Goal: Register for event/course

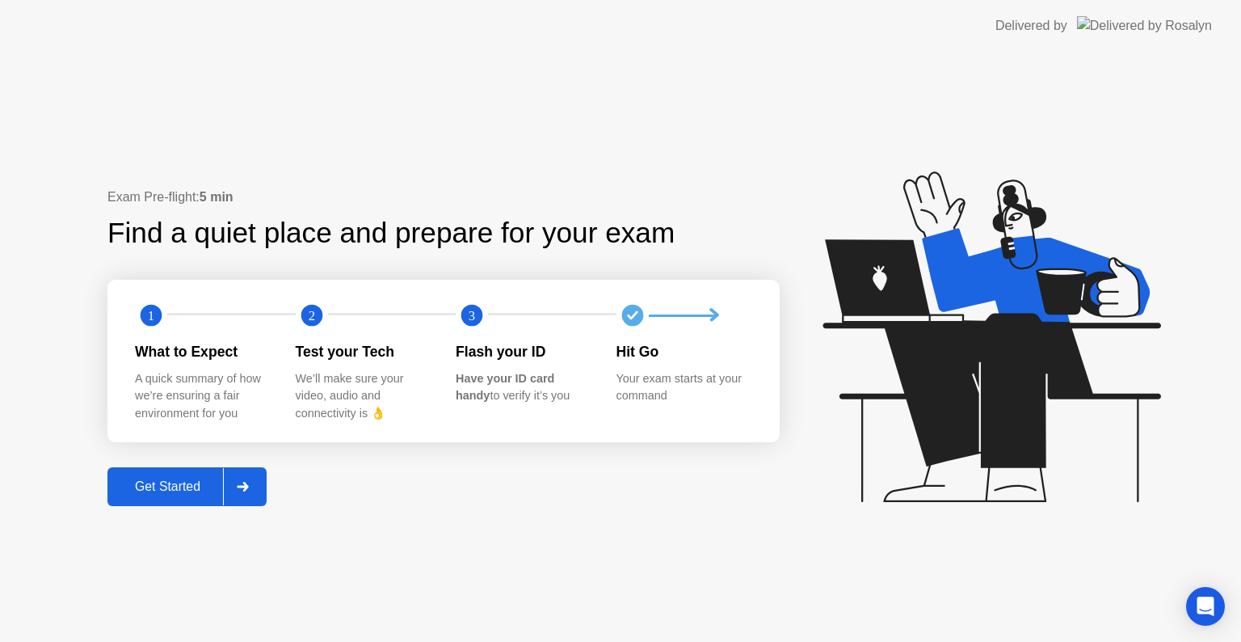
click at [162, 482] on div "Get Started" at bounding box center [167, 486] width 111 height 15
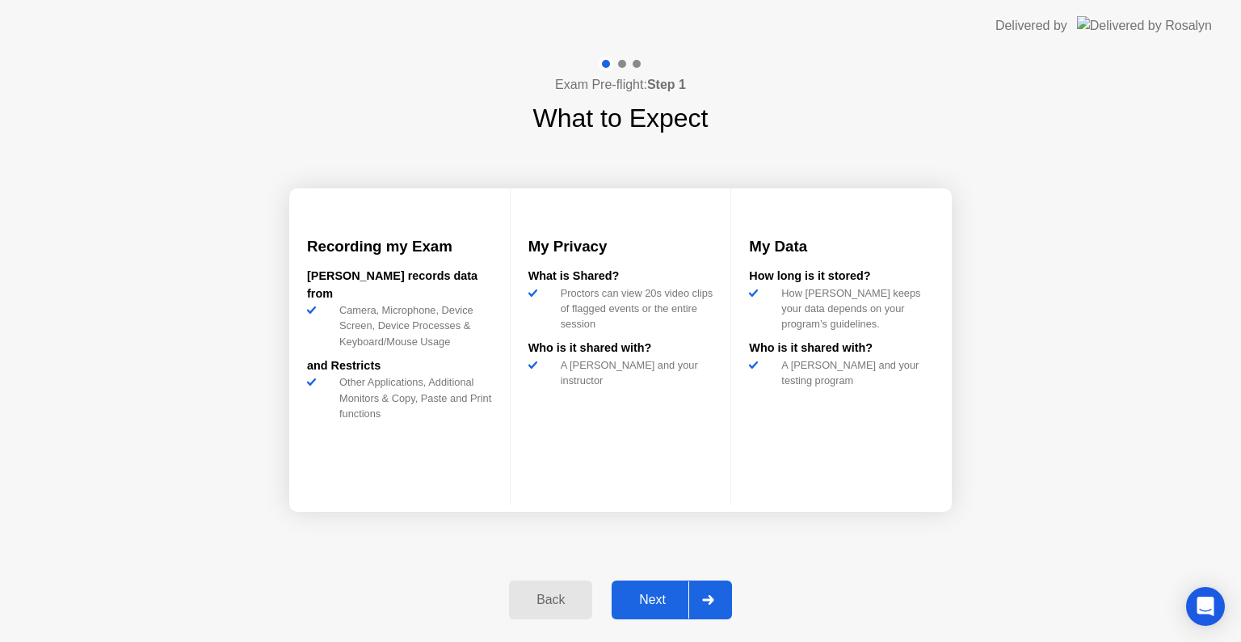
click at [655, 607] on div "Next" at bounding box center [653, 599] width 72 height 15
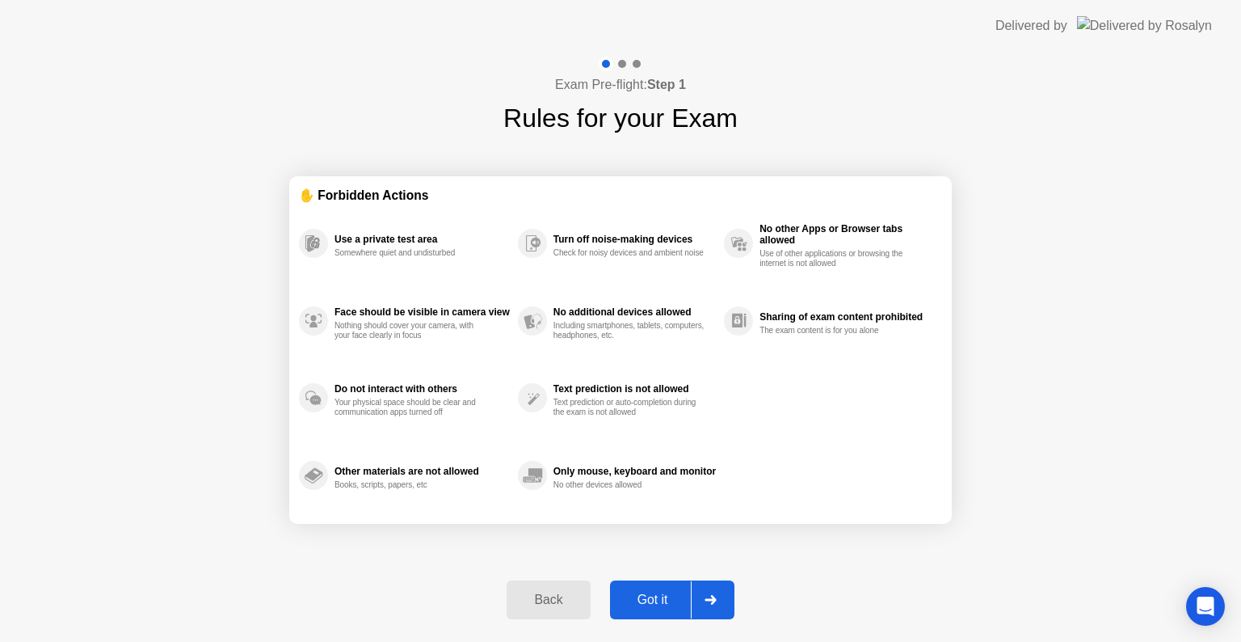
click at [655, 600] on div "Got it" at bounding box center [653, 599] width 76 height 15
select select "**********"
select select "*******"
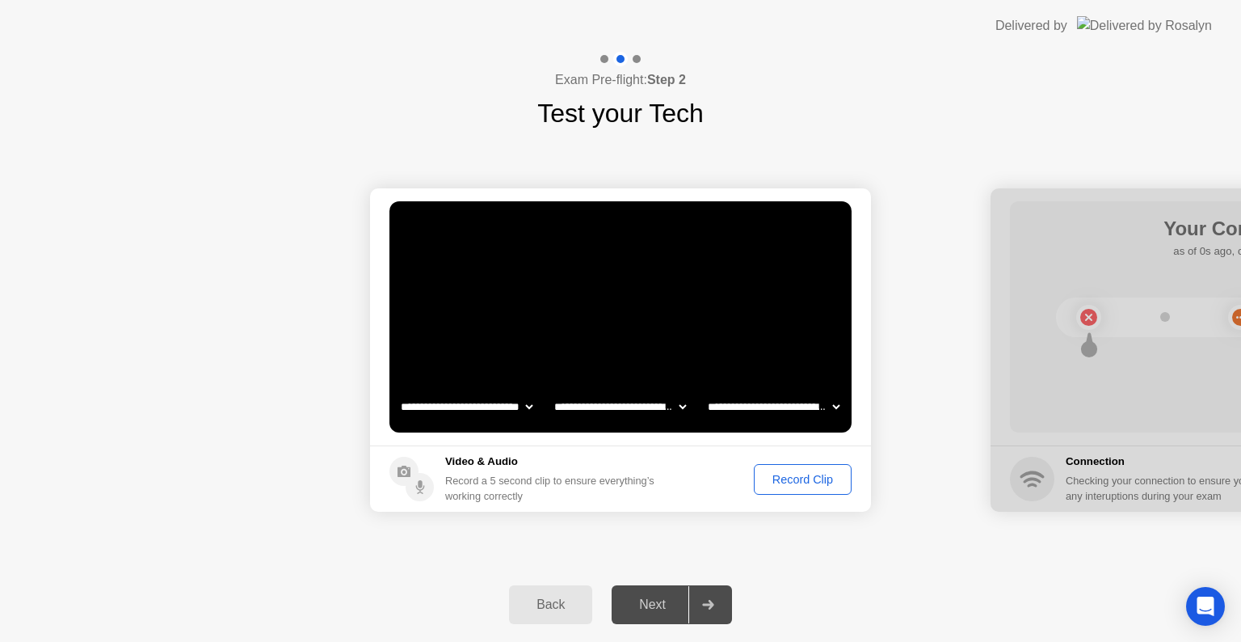
click at [801, 479] on div "Record Clip" at bounding box center [803, 479] width 86 height 13
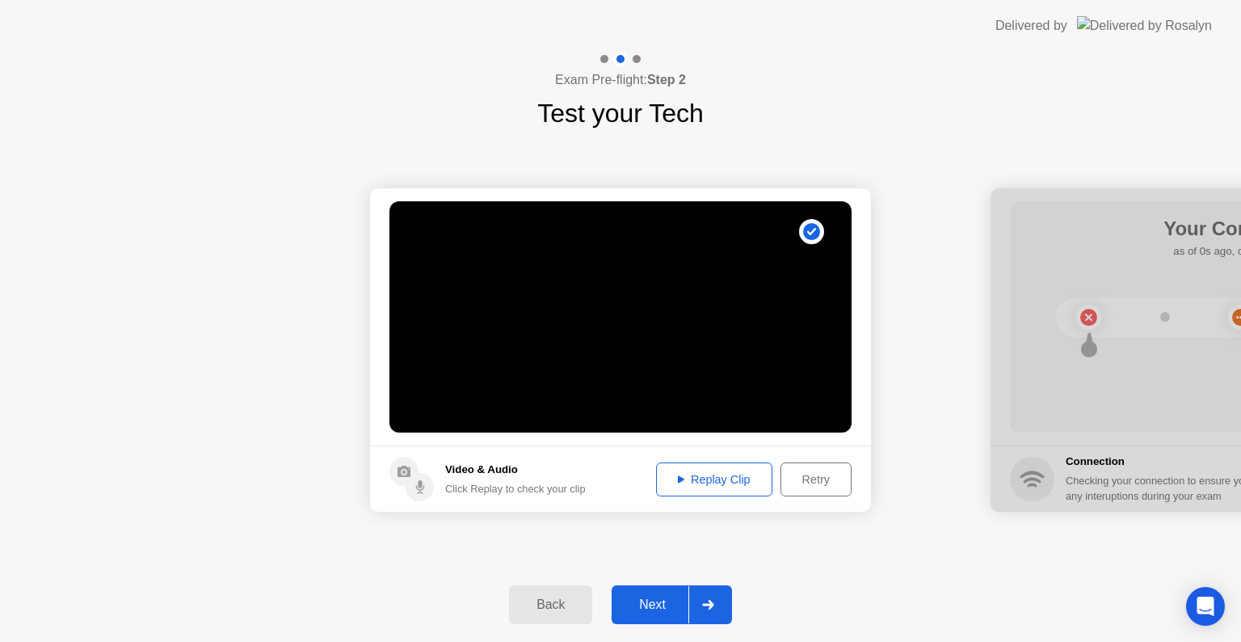
click at [654, 602] on div "Next" at bounding box center [653, 604] width 72 height 15
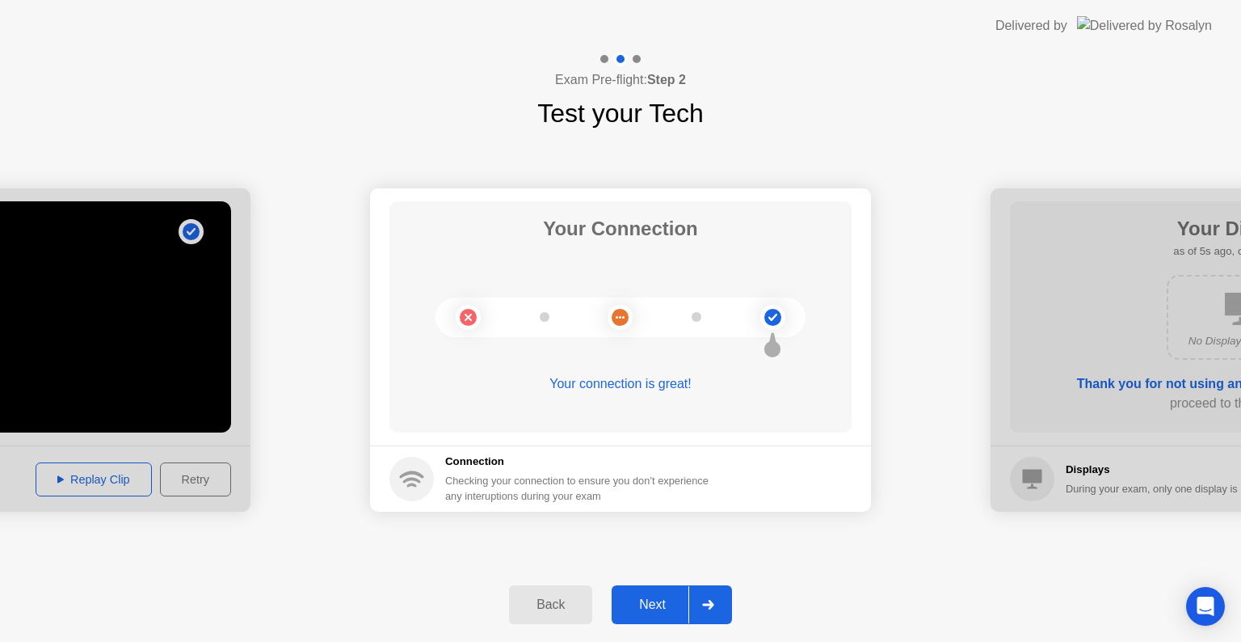
click at [655, 601] on div "Next" at bounding box center [653, 604] width 72 height 15
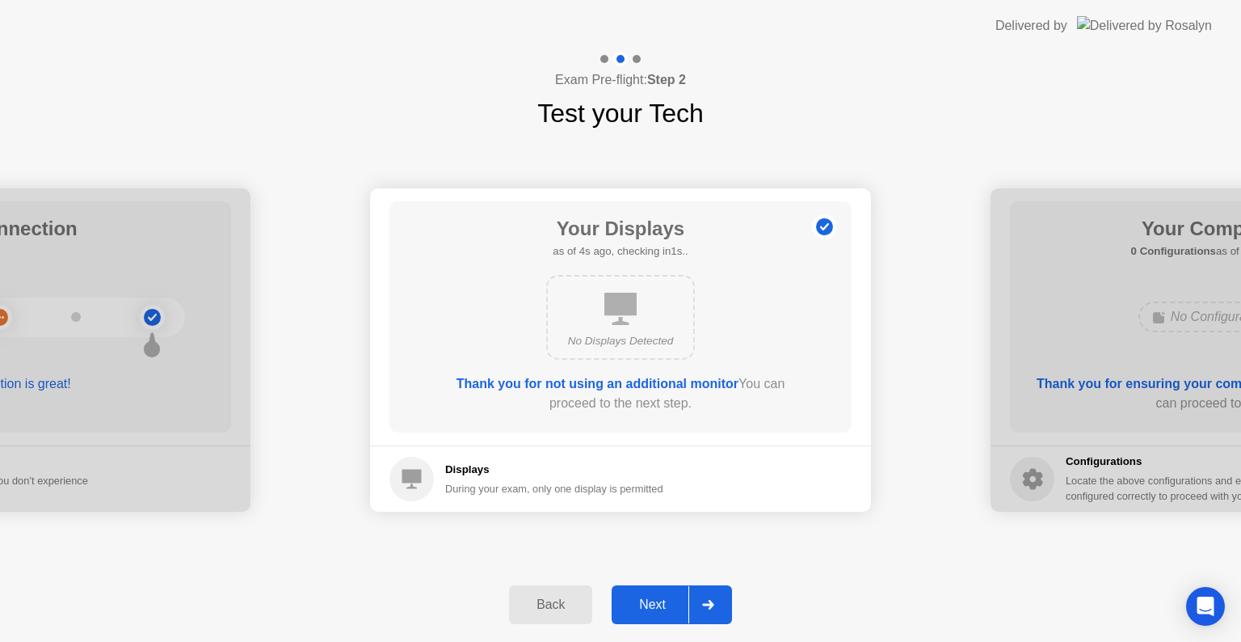
click at [655, 601] on div "Next" at bounding box center [653, 604] width 72 height 15
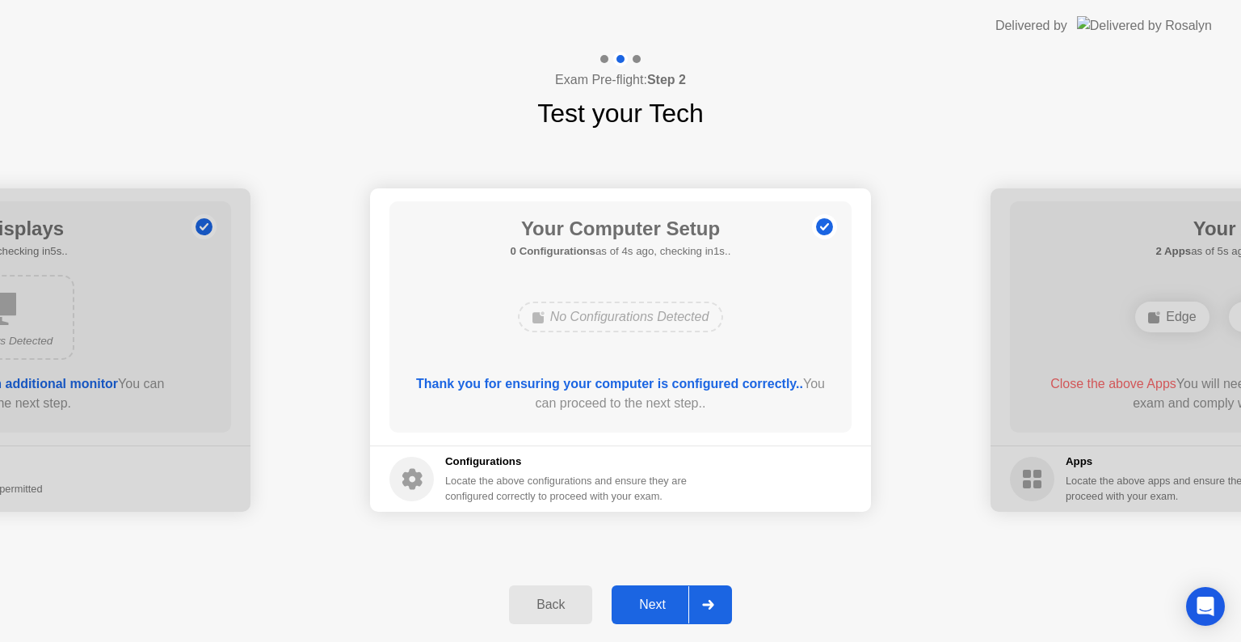
click at [655, 601] on div "Next" at bounding box center [653, 604] width 72 height 15
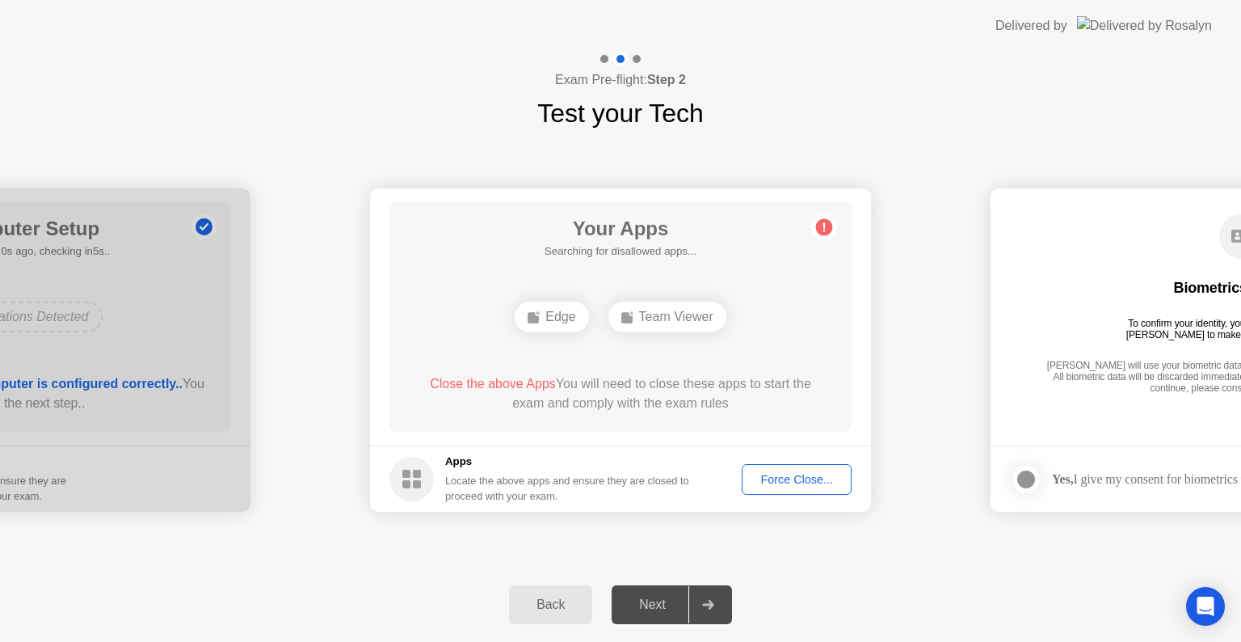
click at [774, 482] on div "Force Close..." at bounding box center [796, 479] width 99 height 13
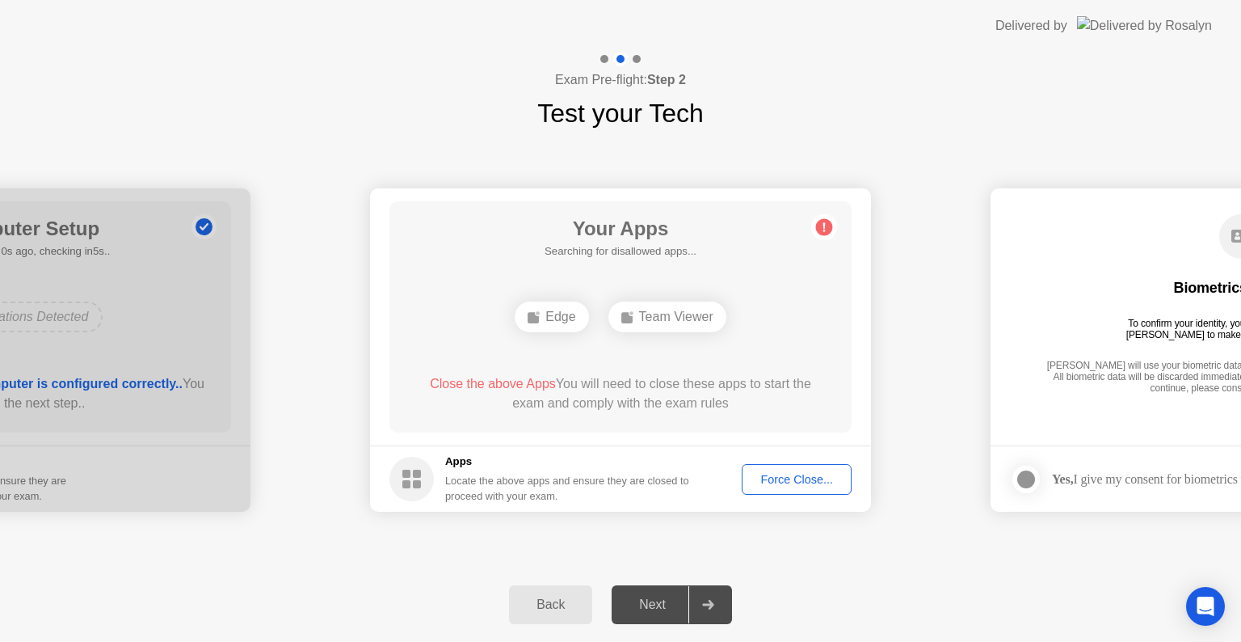
click at [758, 271] on div "Your Apps Searching for disallowed apps... Edge Team Viewer Close the above App…" at bounding box center [620, 316] width 462 height 231
click at [795, 478] on div "Force Close..." at bounding box center [796, 479] width 99 height 13
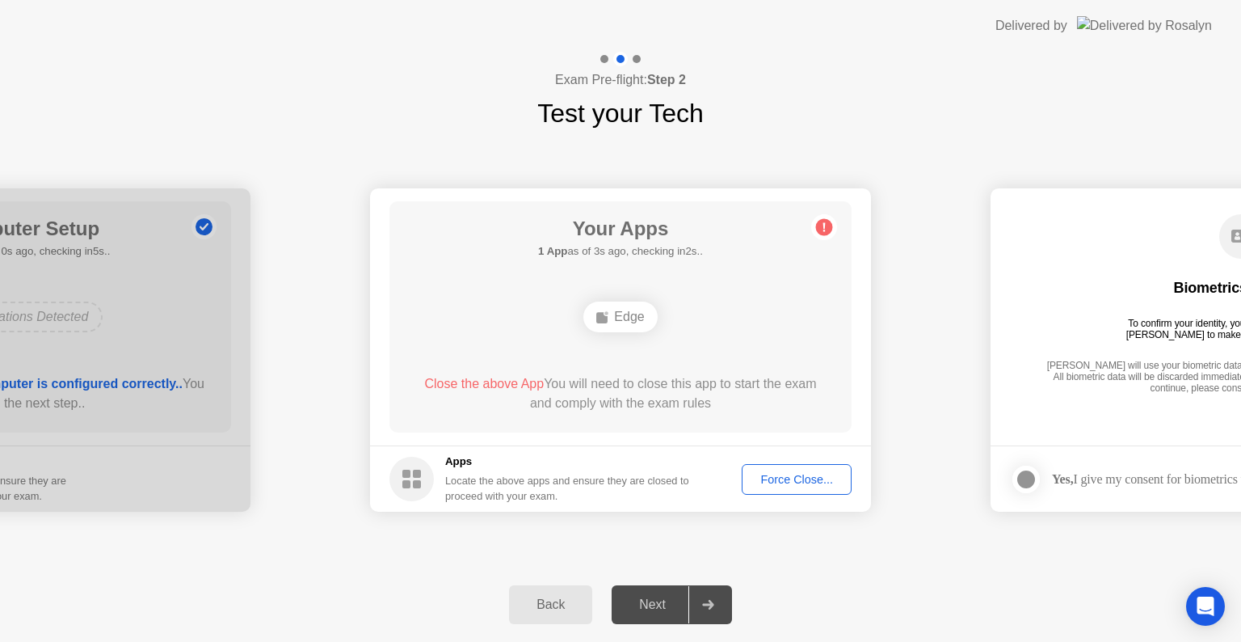
click at [804, 473] on div "Force Close..." at bounding box center [796, 479] width 99 height 13
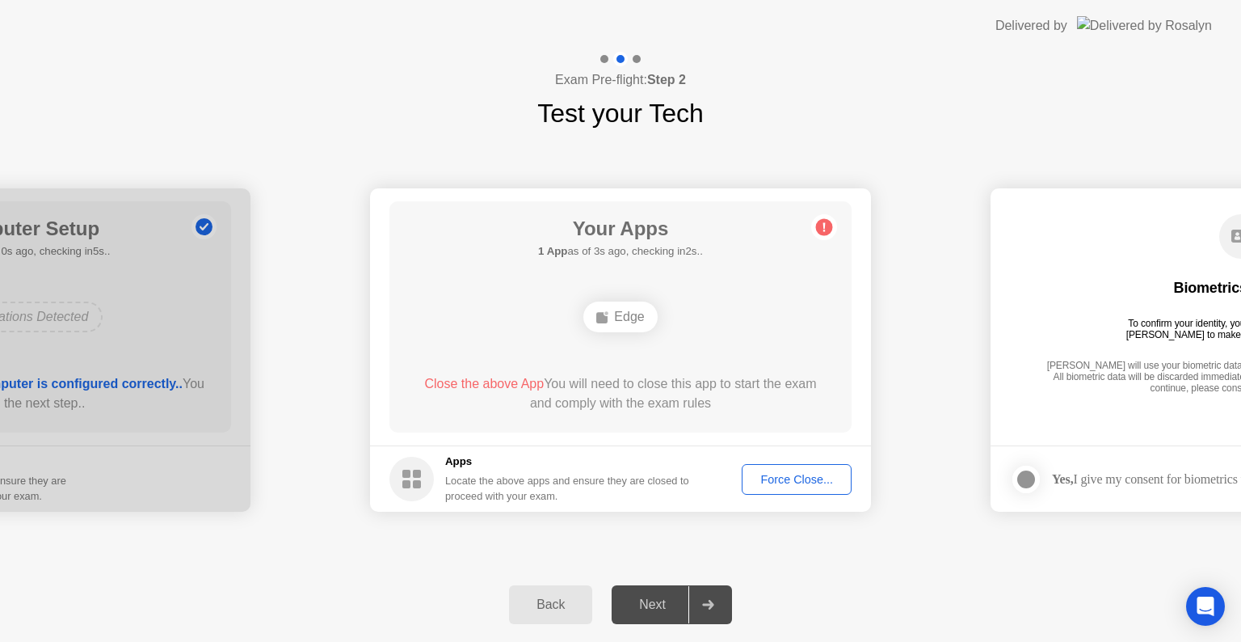
click at [789, 475] on div "Force Close..." at bounding box center [796, 479] width 99 height 13
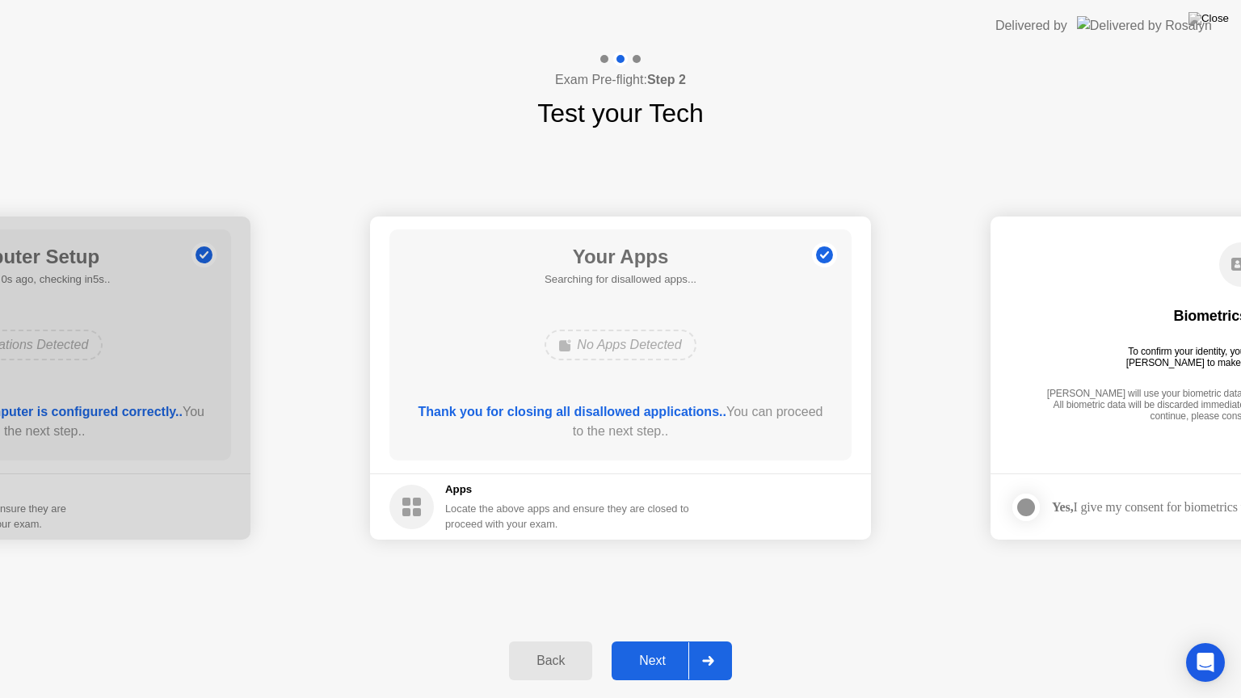
click at [660, 641] on div "Next" at bounding box center [653, 661] width 72 height 15
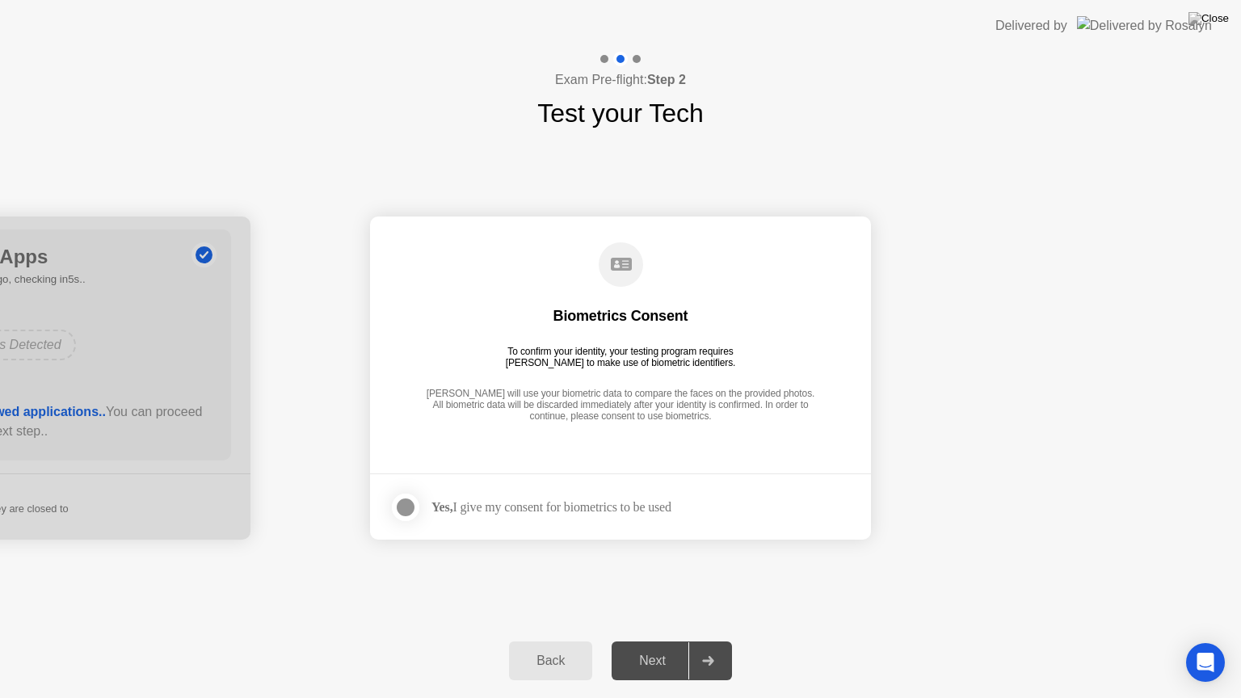
click at [410, 502] on div at bounding box center [405, 507] width 19 height 19
click at [652, 641] on div "Next" at bounding box center [653, 661] width 72 height 15
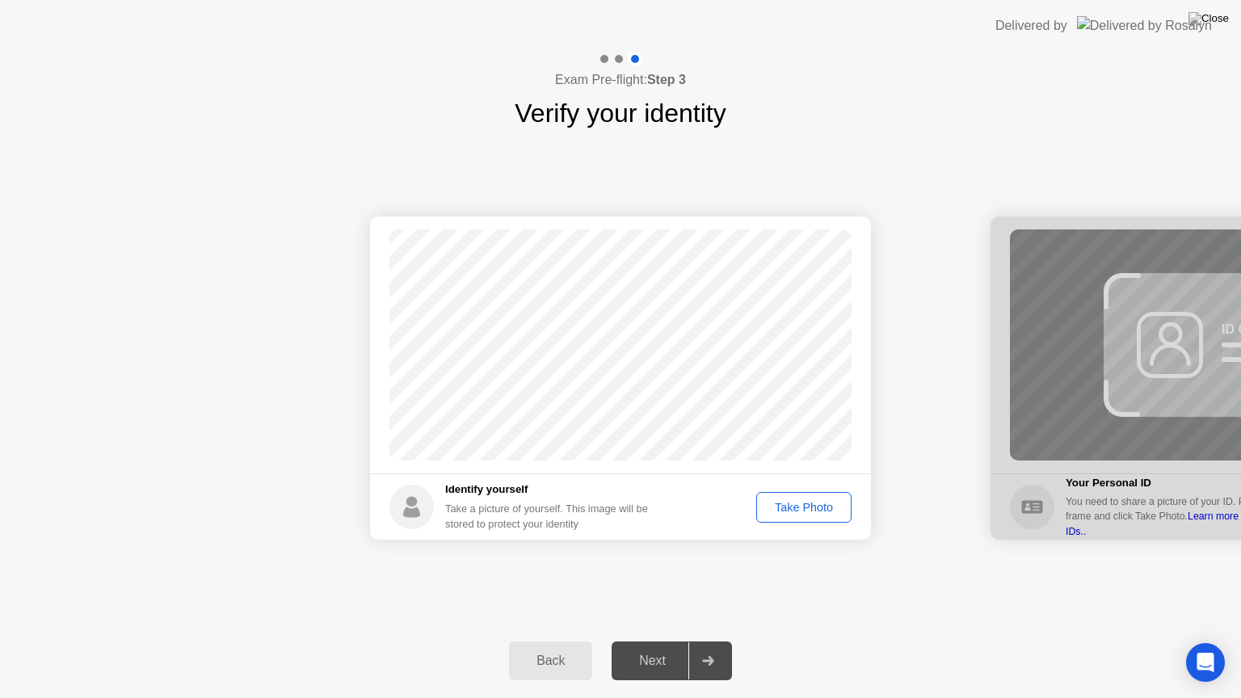
click at [798, 501] on div "Take Photo" at bounding box center [804, 507] width 84 height 13
click at [804, 501] on div "Retake" at bounding box center [814, 507] width 63 height 13
click at [654, 641] on div "Next" at bounding box center [653, 661] width 72 height 15
click at [803, 503] on div "Take Photo" at bounding box center [804, 507] width 84 height 13
click at [657, 641] on div "Next" at bounding box center [653, 661] width 72 height 15
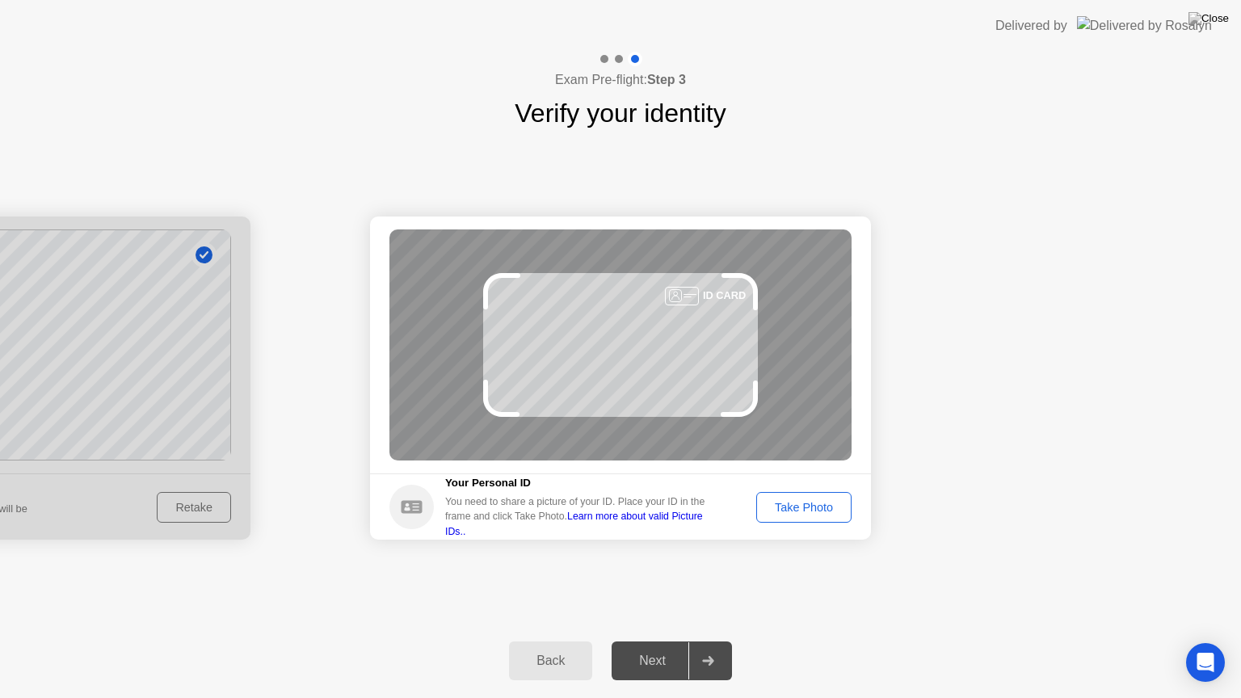
click at [808, 509] on div "Take Photo" at bounding box center [804, 507] width 84 height 13
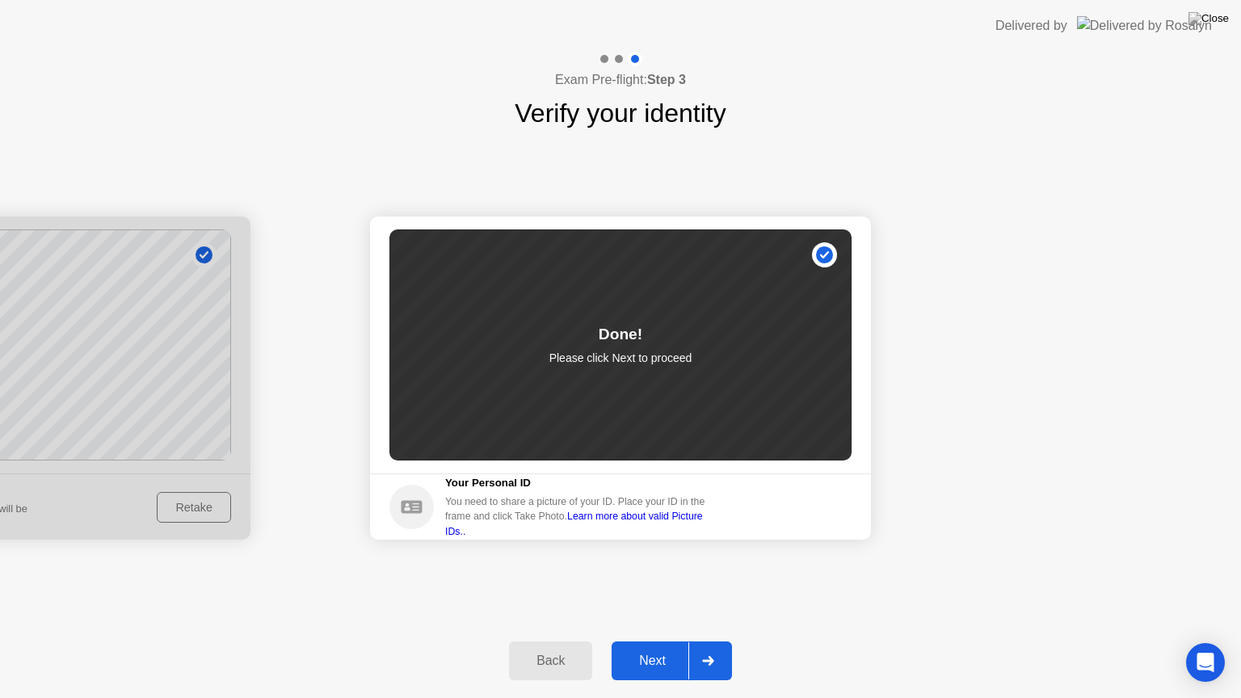
click at [653, 641] on div "Next" at bounding box center [653, 661] width 72 height 15
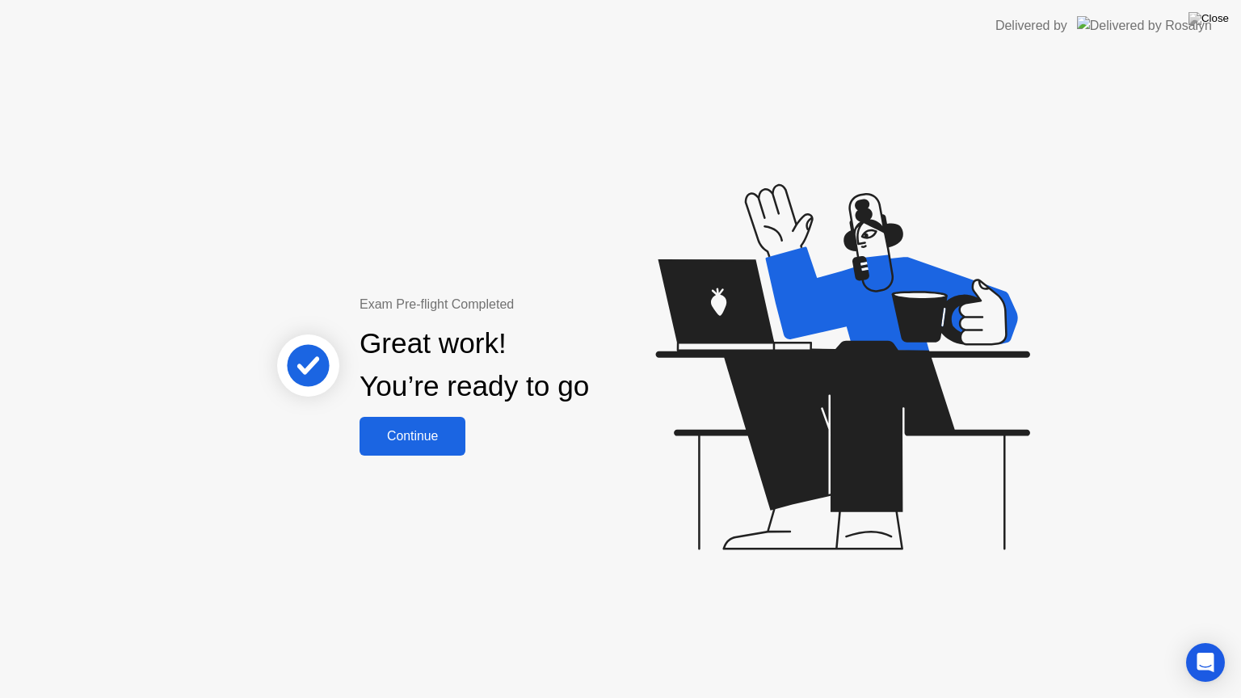
click at [411, 430] on div "Continue" at bounding box center [412, 436] width 96 height 15
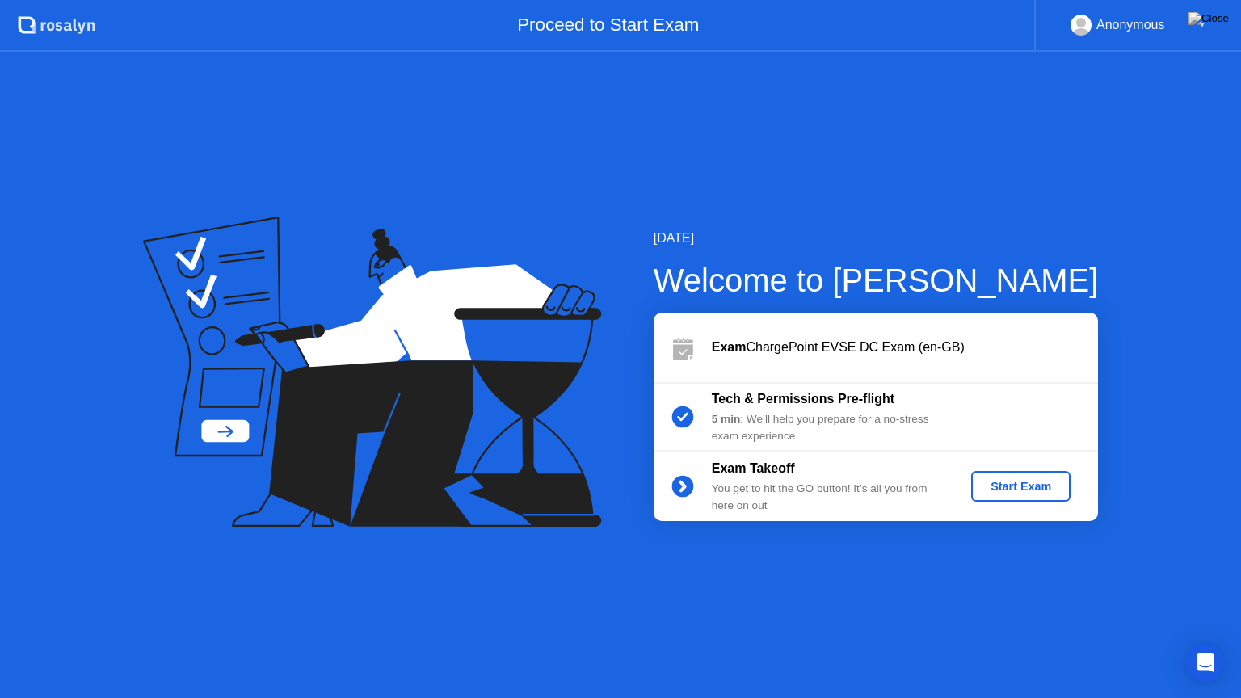
click at [1010, 486] on div "Start Exam" at bounding box center [1021, 486] width 86 height 13
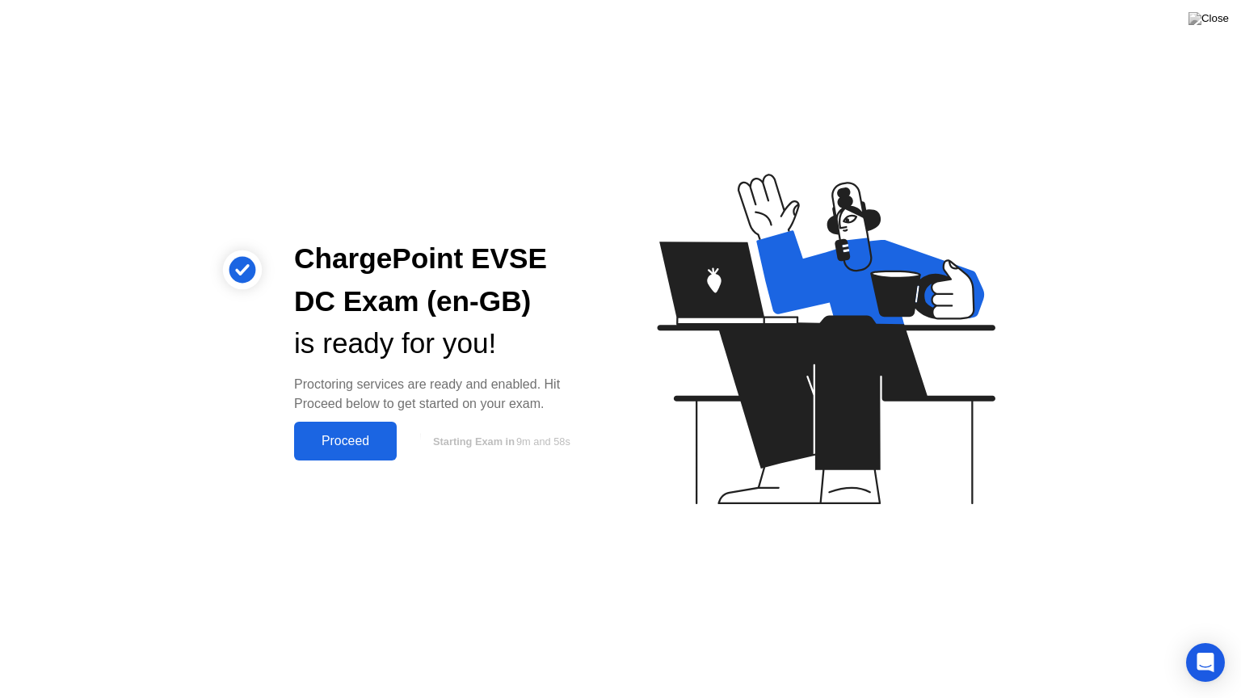
click at [357, 444] on div "Proceed" at bounding box center [345, 441] width 93 height 15
